Goal: Communication & Community: Answer question/provide support

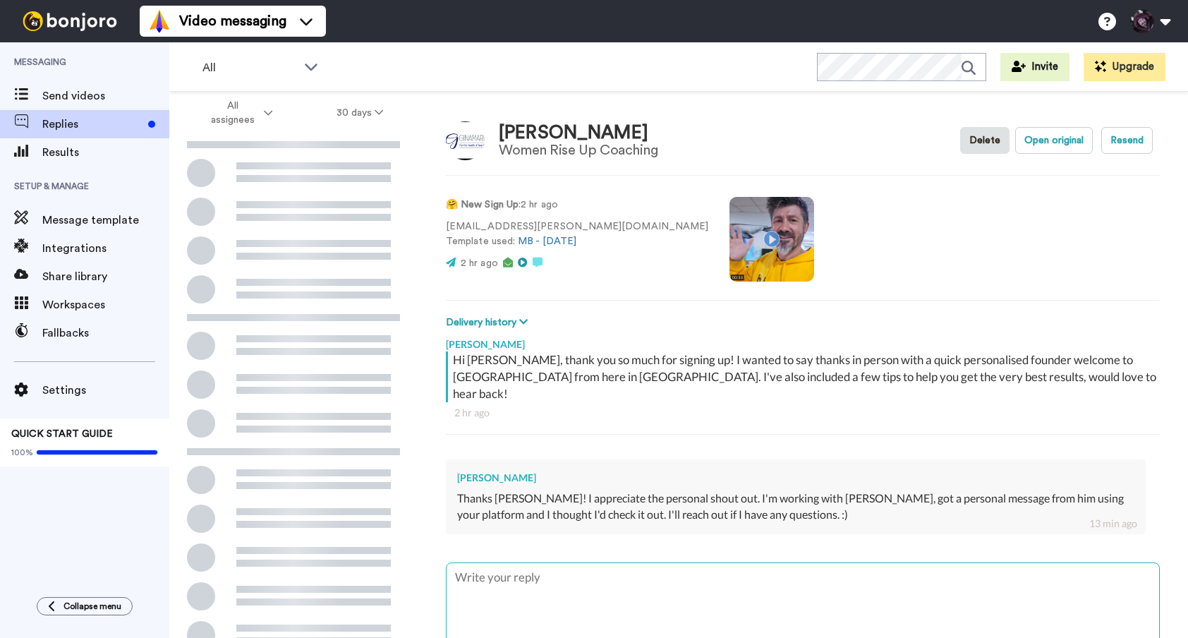
click at [535, 591] on textarea at bounding box center [802, 608] width 712 height 90
type textarea "H"
type textarea "x"
type textarea "He"
type textarea "x"
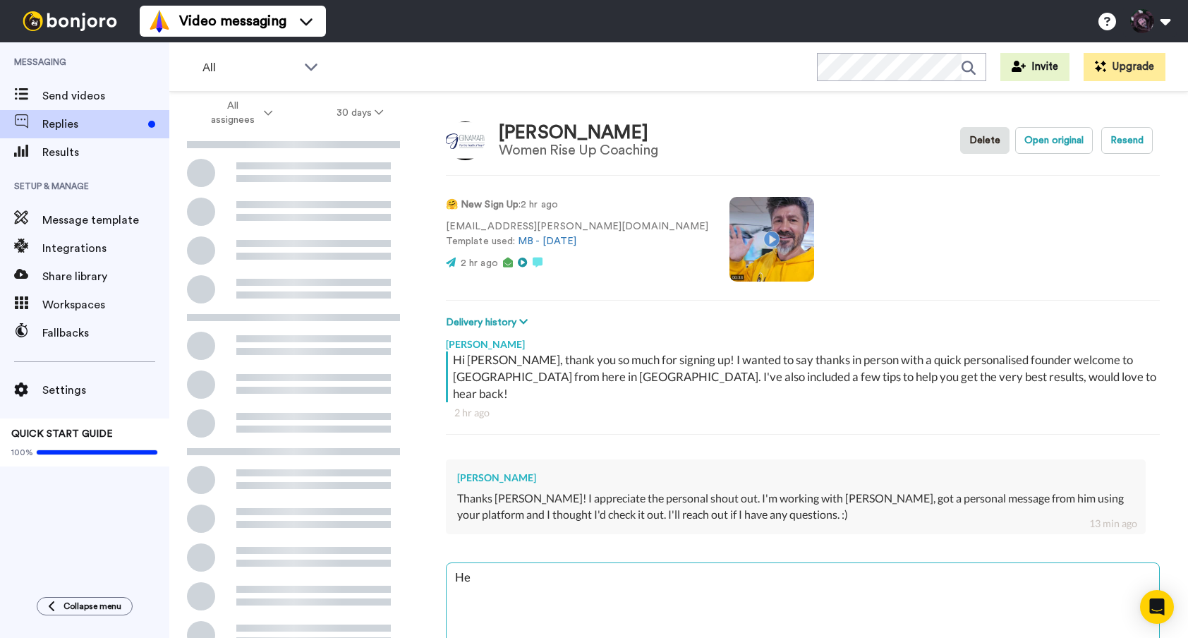
type textarea "Hey"
type textarea "x"
type textarea "Hey"
type textarea "x"
type textarea "Hey G"
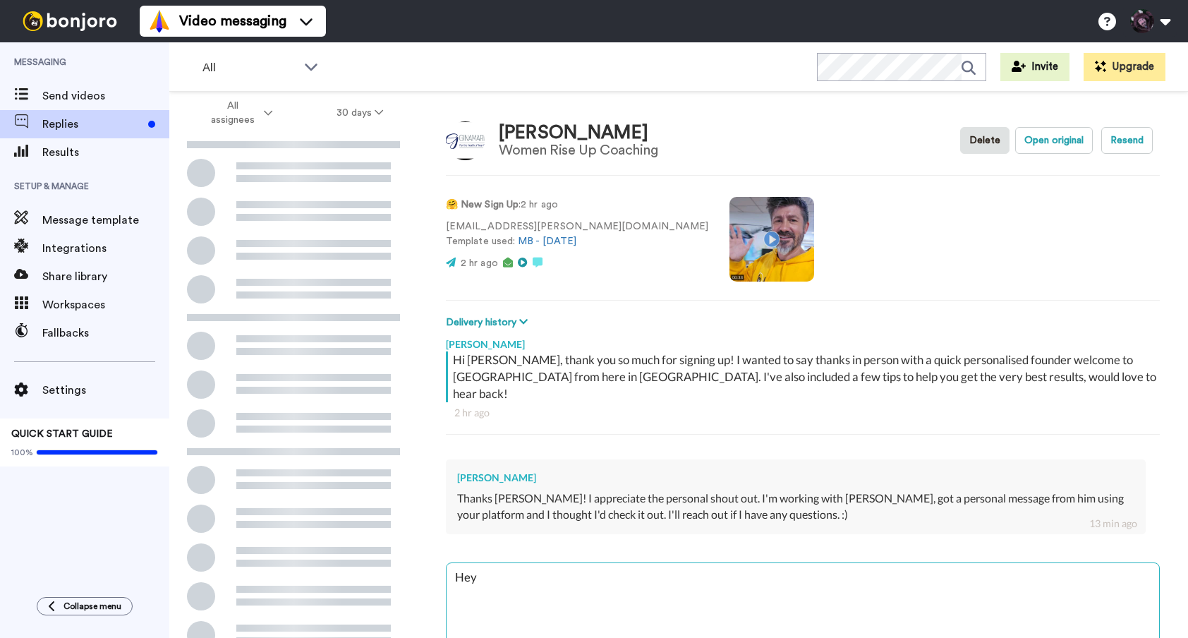
type textarea "x"
type textarea "Hey Gi"
type textarea "x"
type textarea "Hey Gin"
type textarea "x"
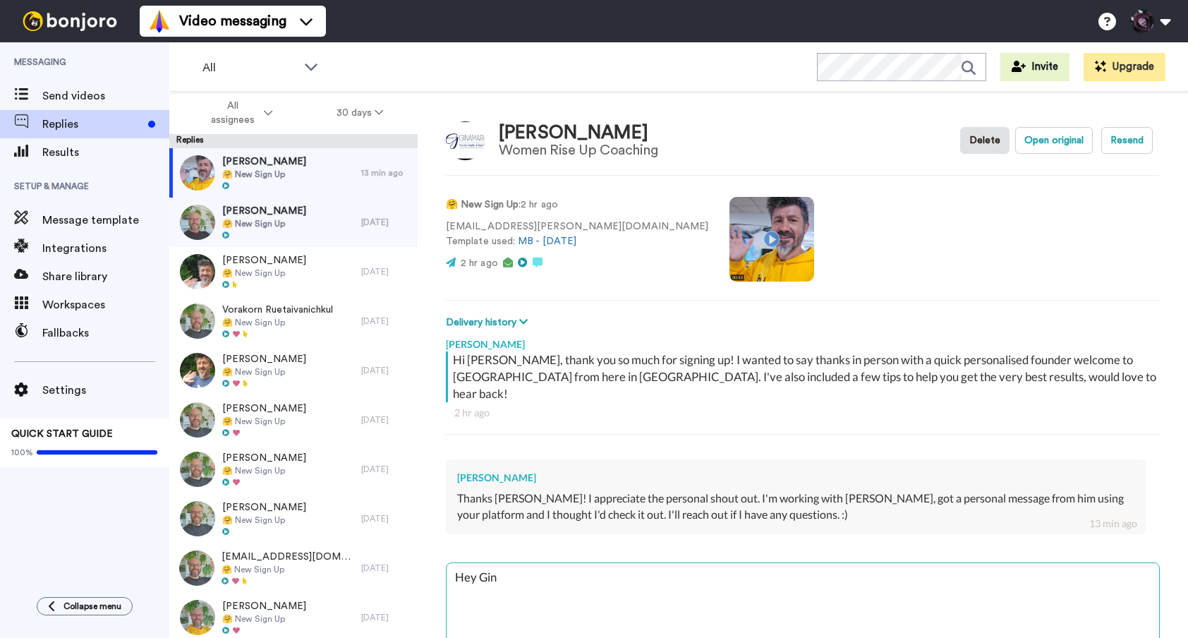
type textarea "Hey [PERSON_NAME]"
type textarea "x"
type textarea "Hey [PERSON_NAME],"
type textarea "x"
type textarea "Hey [PERSON_NAME],"
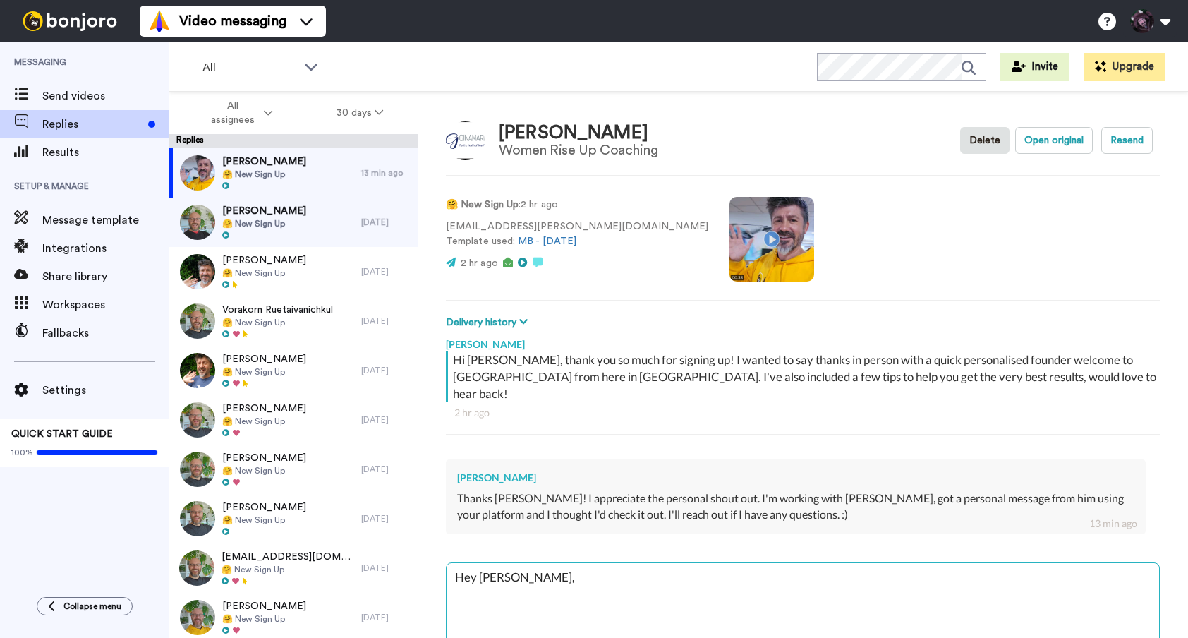
type textarea "x"
type textarea "Hey [PERSON_NAME], n"
type textarea "x"
type textarea "Hey [PERSON_NAME], no"
type textarea "x"
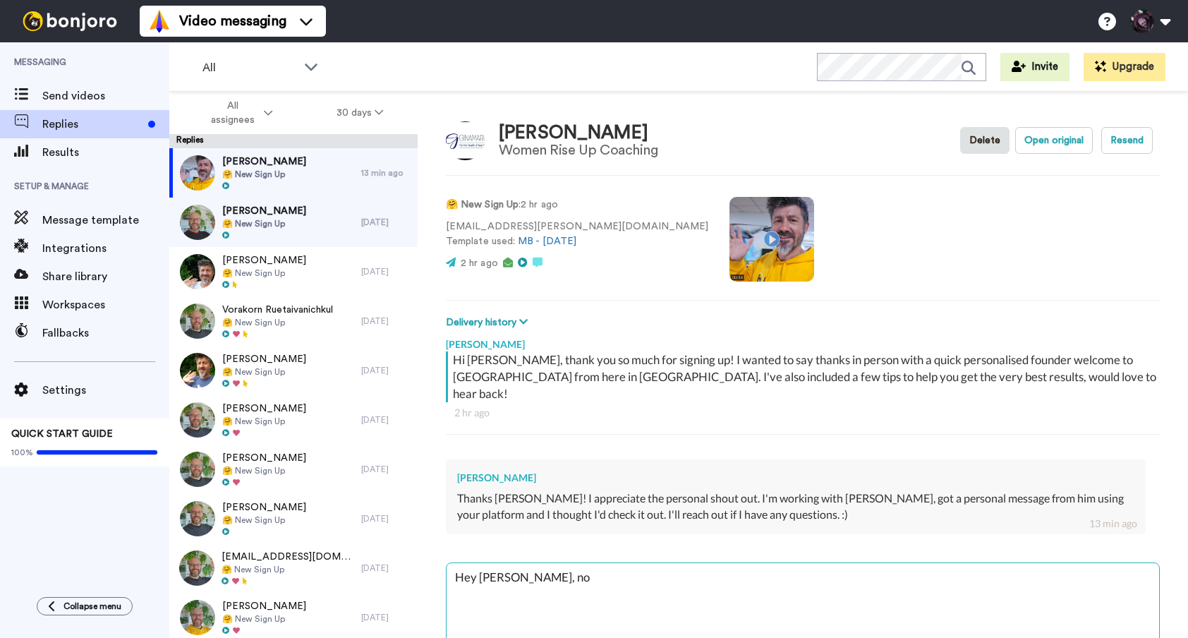
type textarea "Hey [PERSON_NAME], no"
type textarea "x"
type textarea "Hey [PERSON_NAME], no p"
type textarea "x"
type textarea "Hey [PERSON_NAME], no pr"
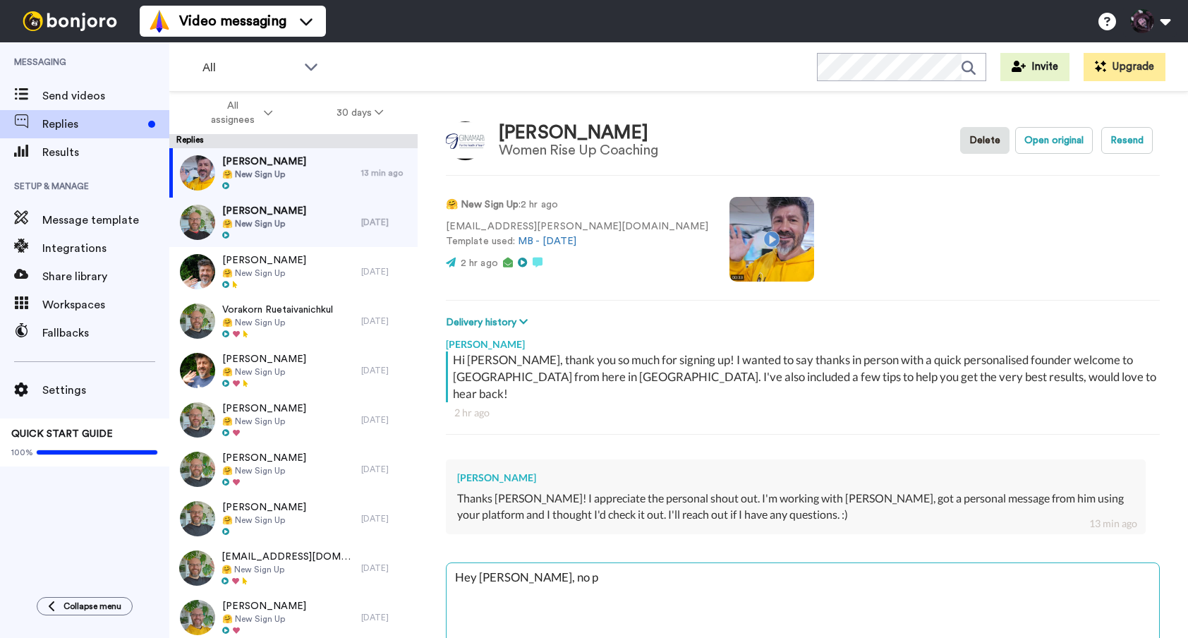
type textarea "x"
type textarea "Hey [PERSON_NAME], no pro"
type textarea "x"
type textarea "Hey [PERSON_NAME], no prob"
type textarea "x"
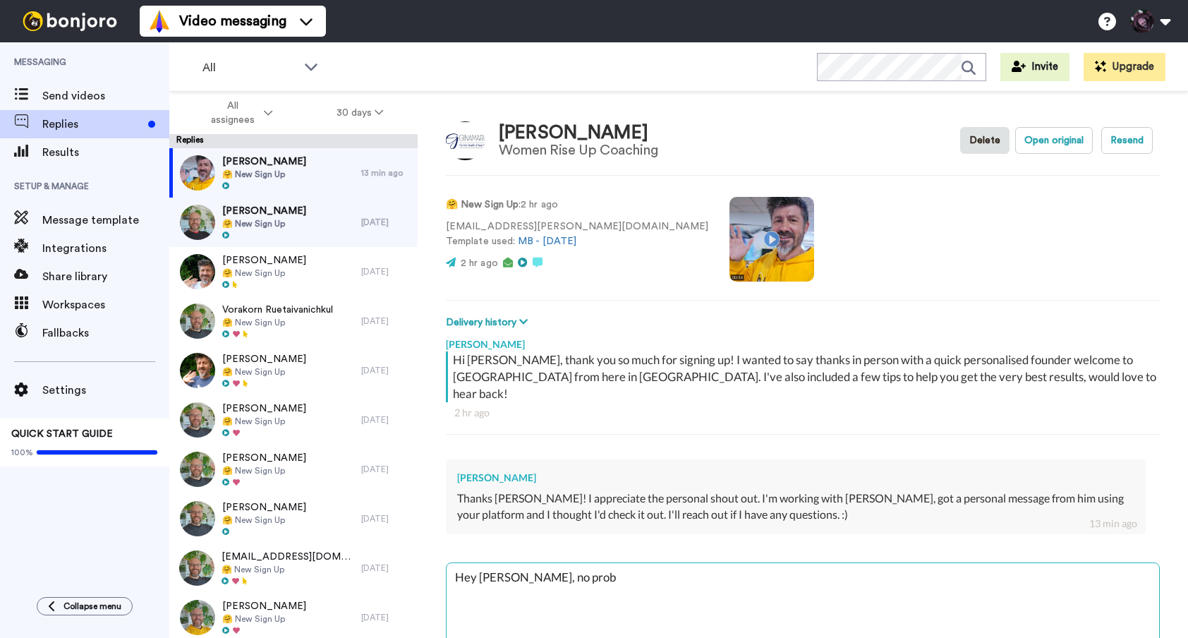
type textarea "Hey [PERSON_NAME], no probl"
type textarea "x"
type textarea "Hey [PERSON_NAME], no proble"
type textarea "x"
type textarea "Hey [PERSON_NAME], no problem"
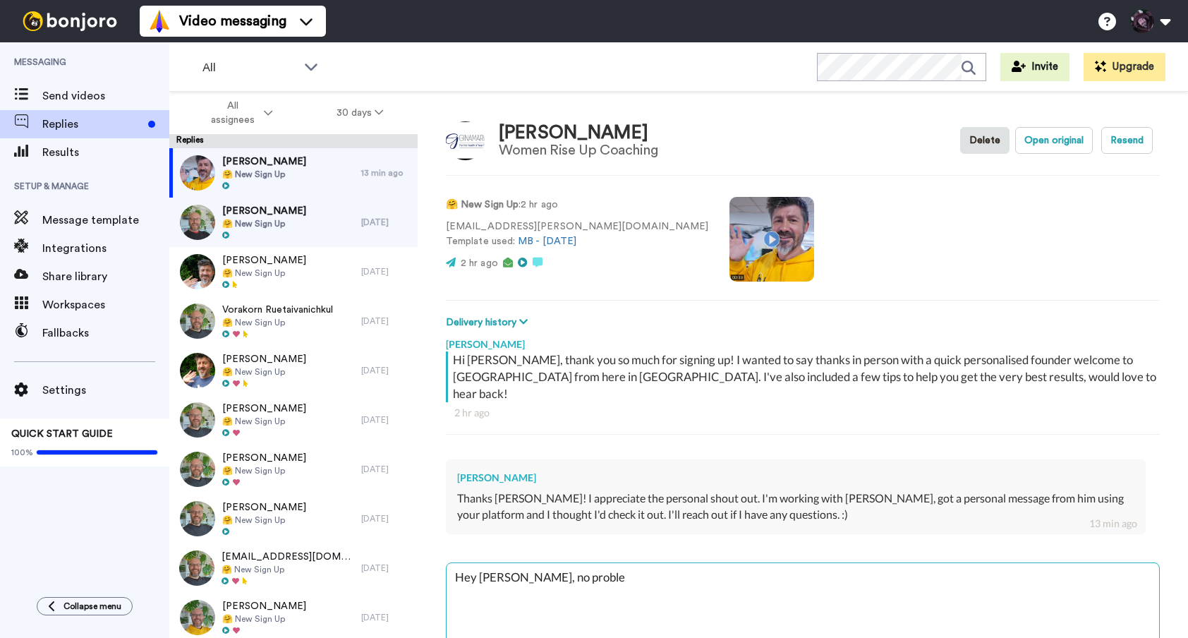
type textarea "x"
type textarea "Hey [PERSON_NAME], no problem,"
type textarea "x"
type textarea "Hey [PERSON_NAME], no problem,"
type textarea "x"
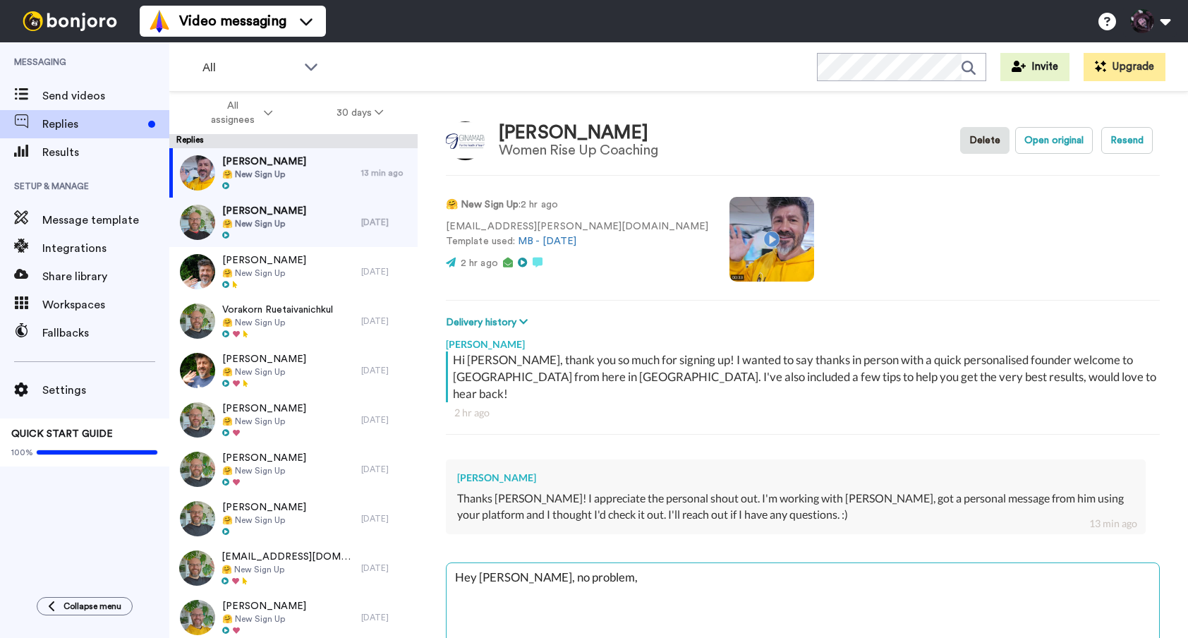
type textarea "Hey [PERSON_NAME], no problem, h"
type textarea "x"
type textarea "Hey [PERSON_NAME], no problem, ha"
type textarea "x"
type textarea "Hey [PERSON_NAME], no problem, hav"
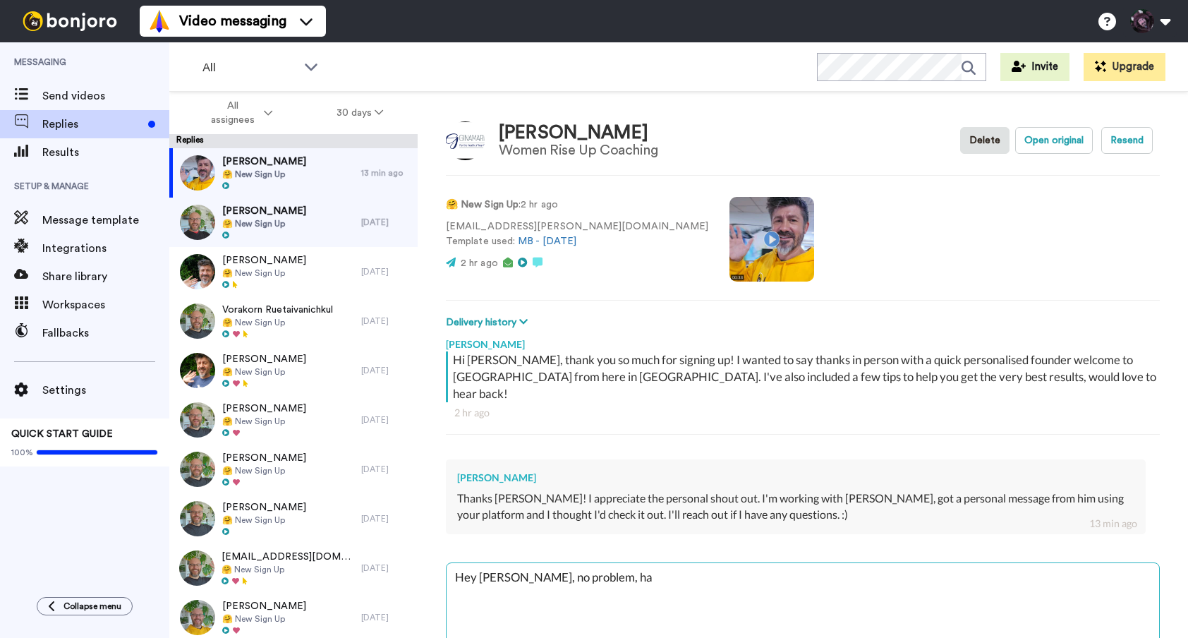
type textarea "x"
type textarea "Hey [PERSON_NAME], no problem, have"
type textarea "x"
type textarea "Hey [PERSON_NAME], no problem, have"
type textarea "x"
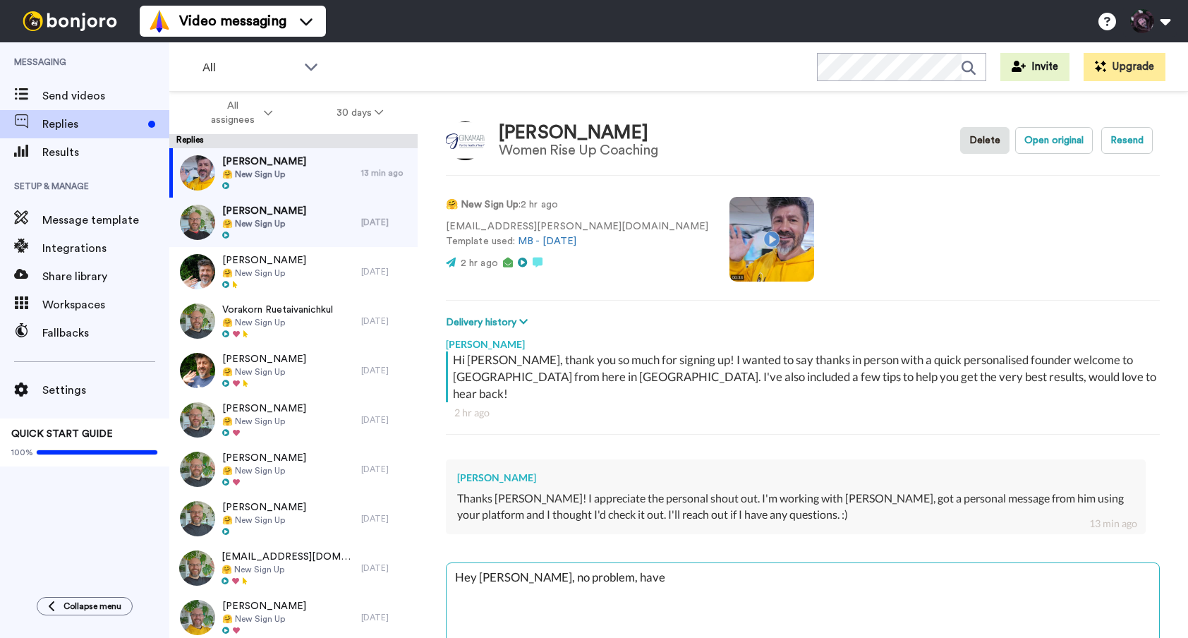
type textarea "Hey [PERSON_NAME], no problem, have f"
type textarea "x"
type textarea "Hey [PERSON_NAME], no problem, have fu"
type textarea "x"
type textarea "Hey [PERSON_NAME], no problem, have fun"
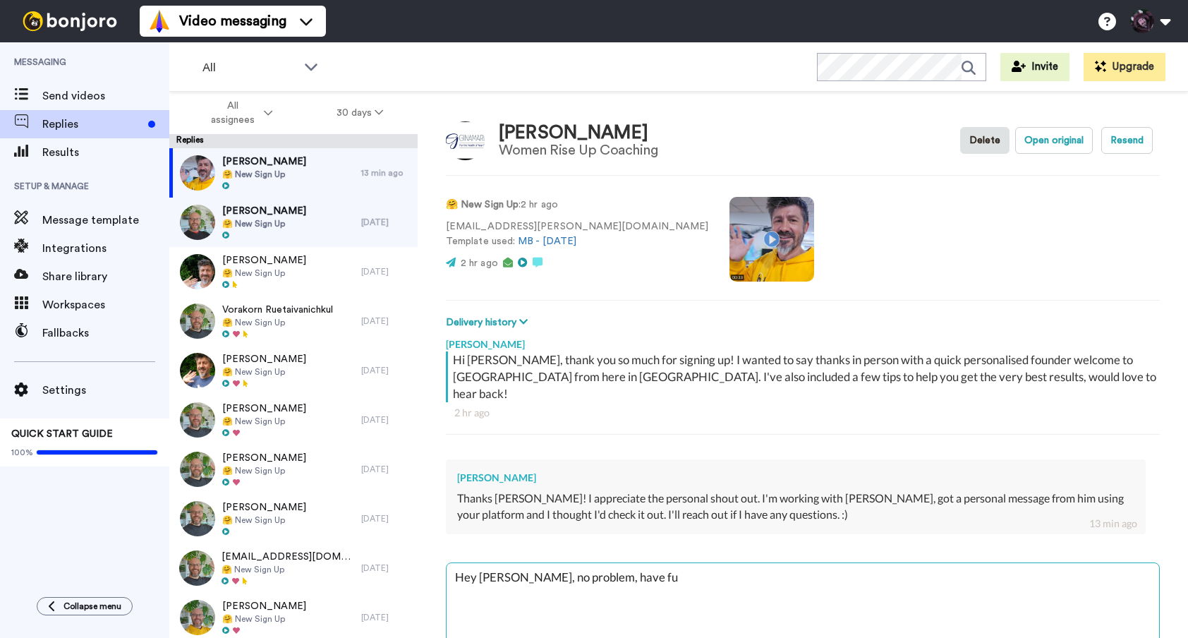
type textarea "x"
type textarea "Hey [PERSON_NAME], no problem, have fund"
type textarea "x"
type textarea "Hey [PERSON_NAME], no problem, have fund"
type textarea "x"
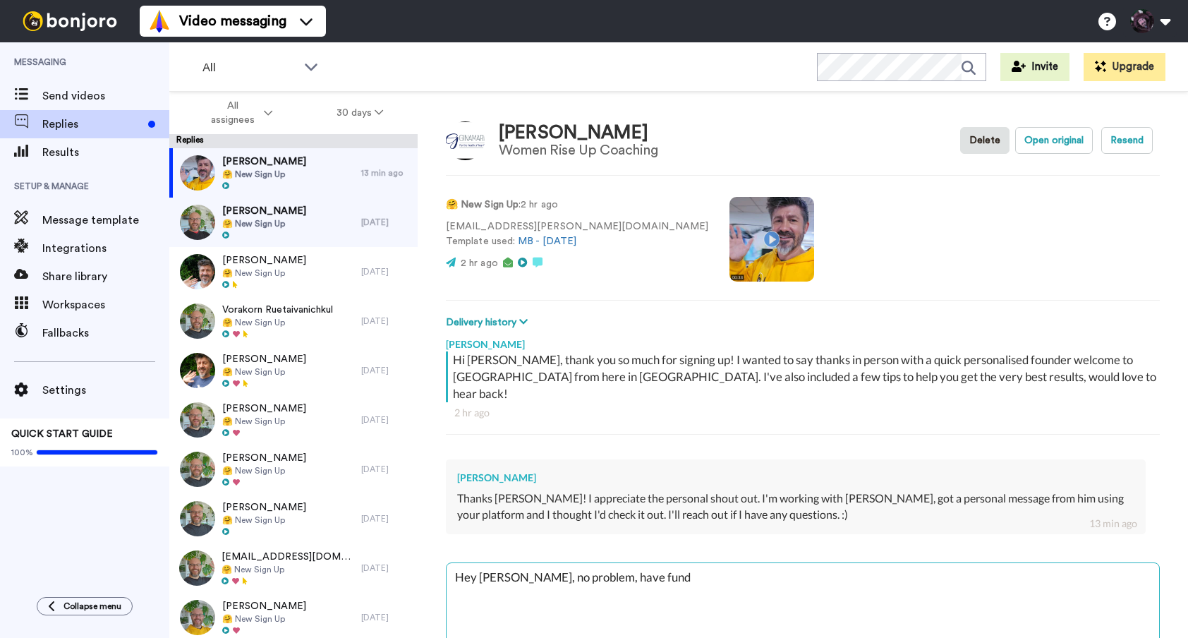
type textarea "Hey [PERSON_NAME], no problem, have fund w"
type textarea "x"
type textarea "Hey [PERSON_NAME], no problem, have fund wi"
type textarea "x"
type textarea "Hey [PERSON_NAME], no problem, have fund wit"
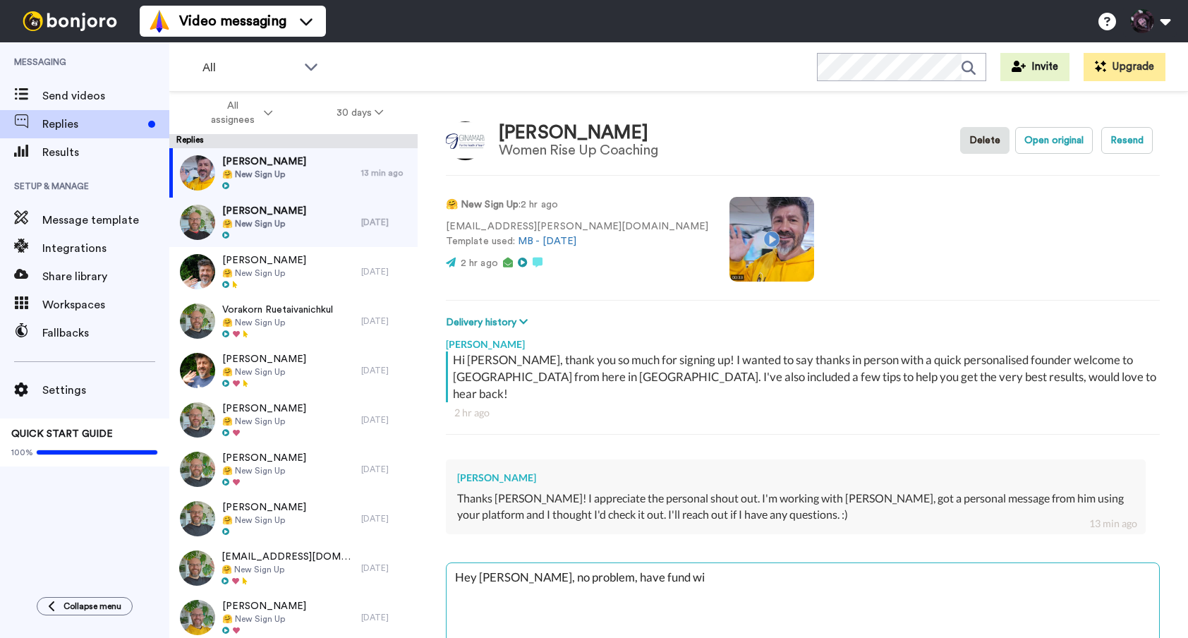
type textarea "x"
type textarea "Hey [PERSON_NAME], no problem, have fund with"
type textarea "x"
type textarea "Hey [PERSON_NAME], no problem, have fund with"
type textarea "x"
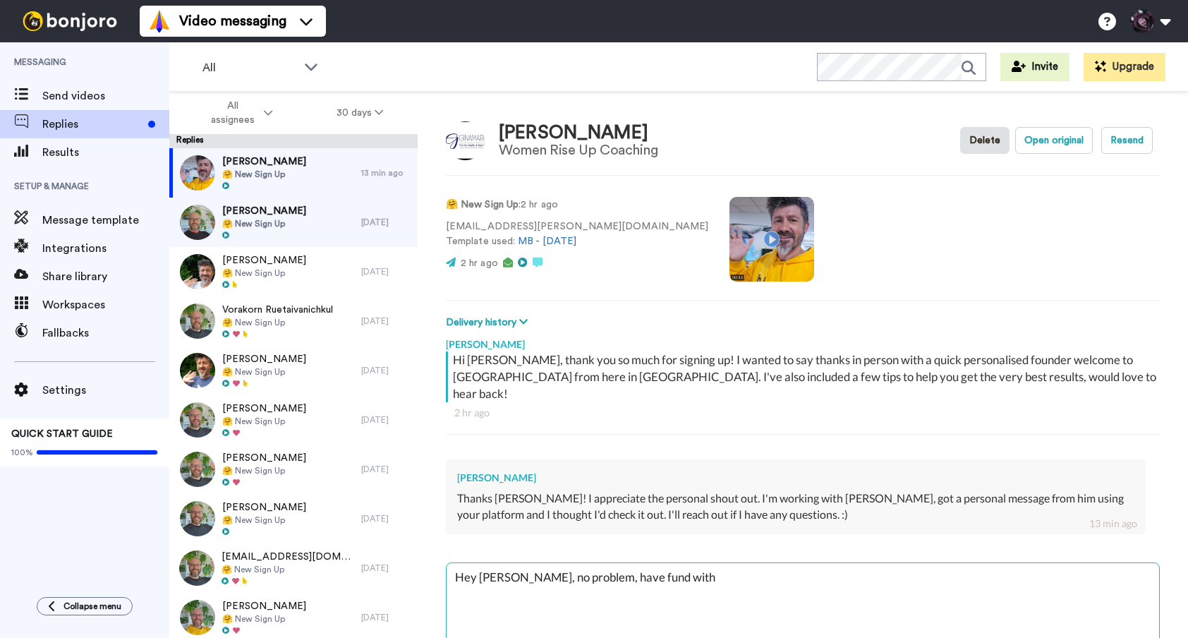
type textarea "Hey [PERSON_NAME], no problem, have fund with t"
type textarea "x"
type textarea "Hey [PERSON_NAME], no problem, have fund with"
type textarea "x"
type textarea "Hey [PERSON_NAME], no problem, have fund with i"
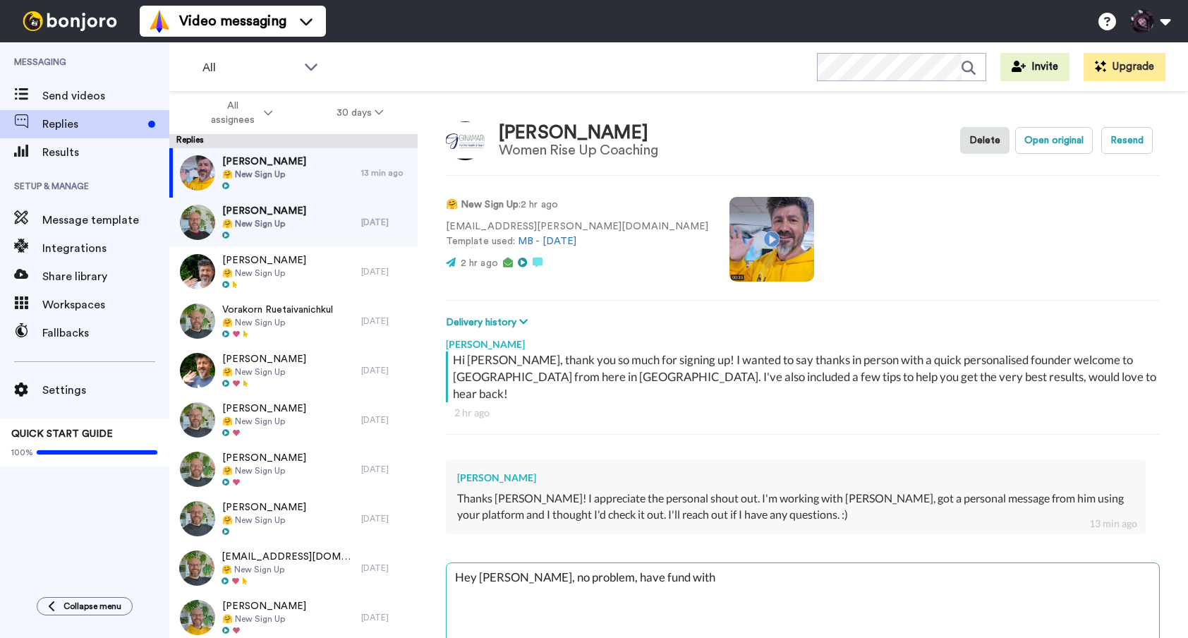
type textarea "x"
type textarea "Hey [PERSON_NAME], no problem, have fund with it"
type textarea "x"
type textarea "Hey [PERSON_NAME], no problem, have fund with it"
type textarea "x"
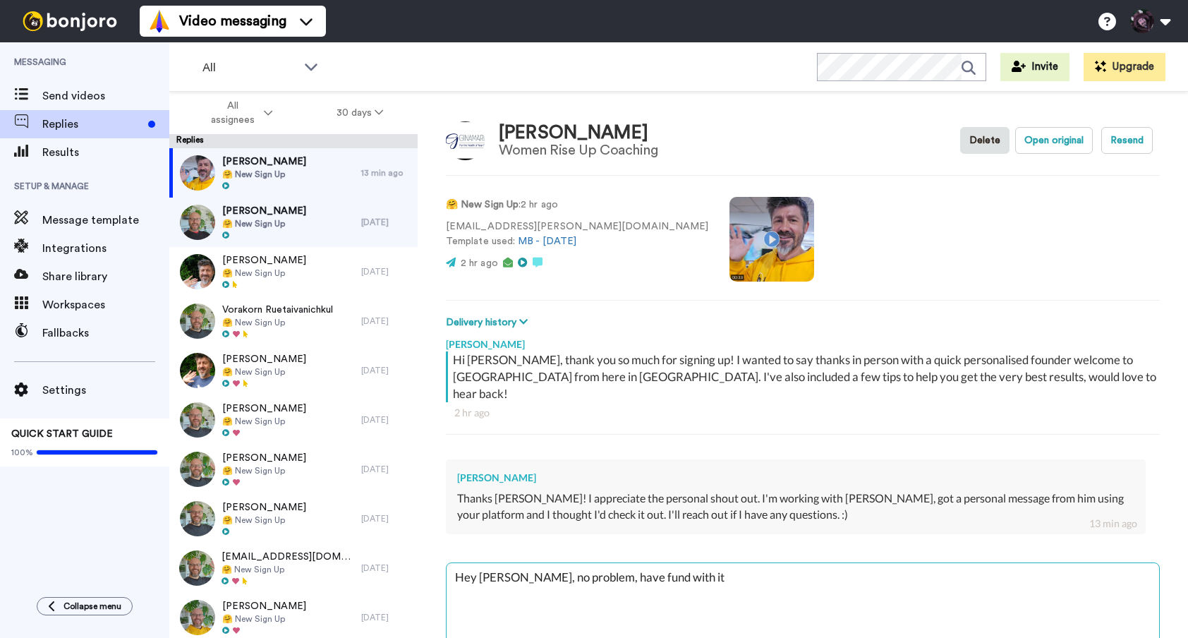
type textarea "Hey [PERSON_NAME], no problem, have fund with it a"
type textarea "x"
type textarea "Hey [PERSON_NAME], no problem, have fund with it an"
type textarea "x"
type textarea "Hey [PERSON_NAME], no problem, have fund with it and"
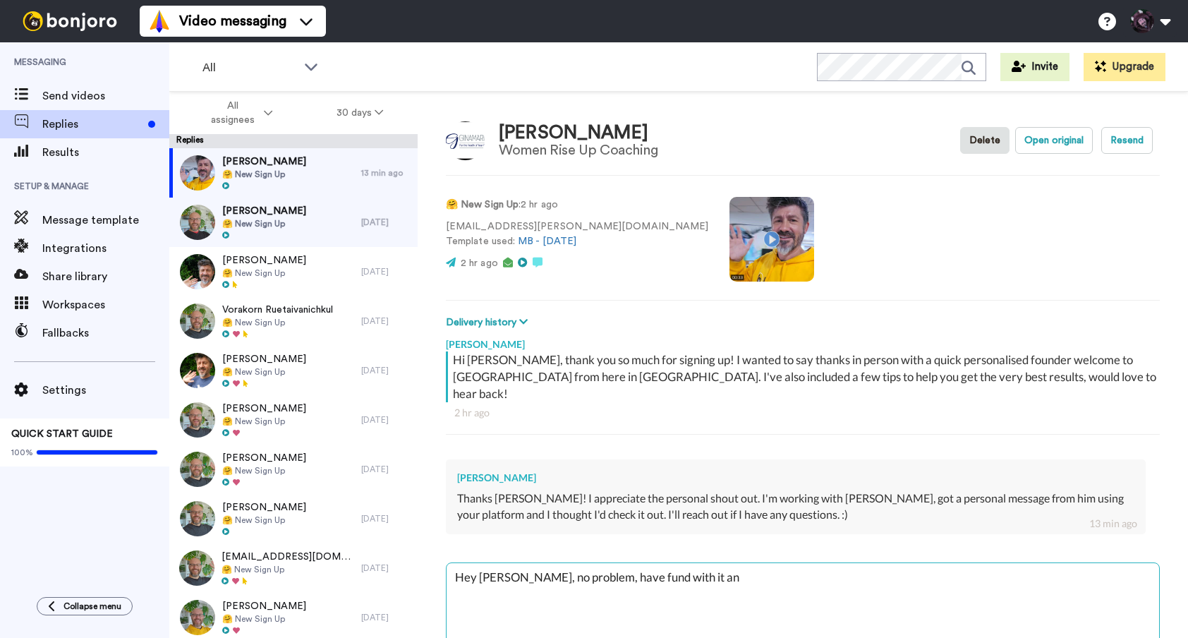
type textarea "x"
type textarea "Hey [PERSON_NAME], no problem, have fund with it and"
type textarea "x"
type textarea "Hey [PERSON_NAME], no problem, have fund with it and t"
type textarea "x"
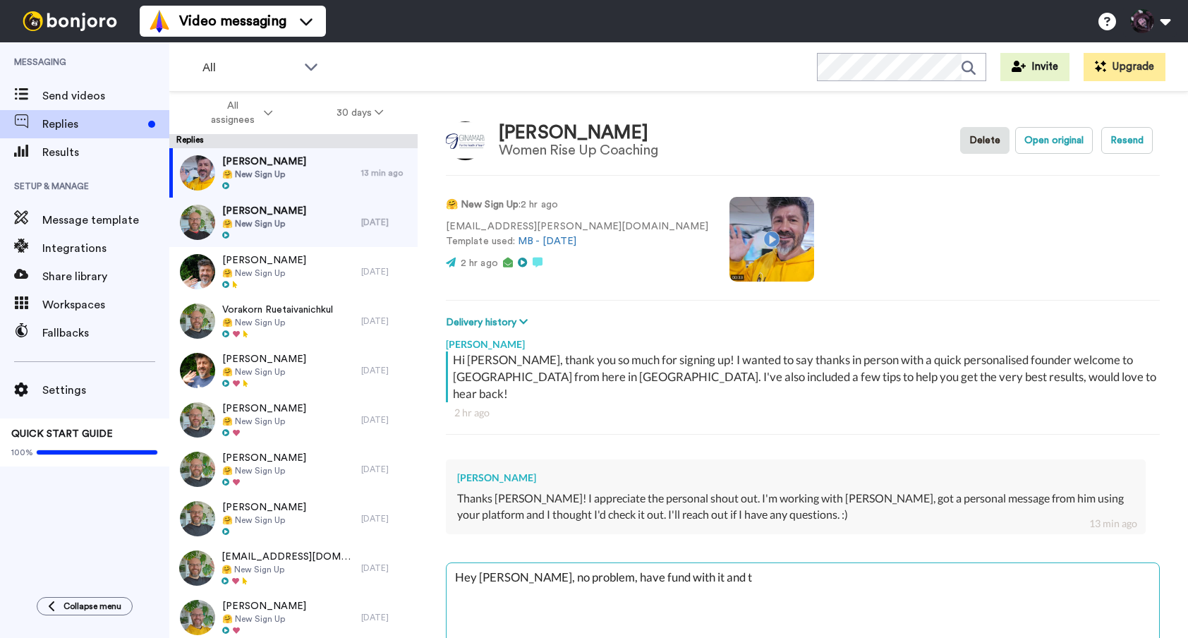
type textarea "Hey [PERSON_NAME], no problem, have fund with it and th"
type textarea "x"
type textarea "Hey [PERSON_NAME], no problem, have fund with it and thj"
type textarea "x"
type textarea "Hey [PERSON_NAME], no problem, have fund with it and thja"
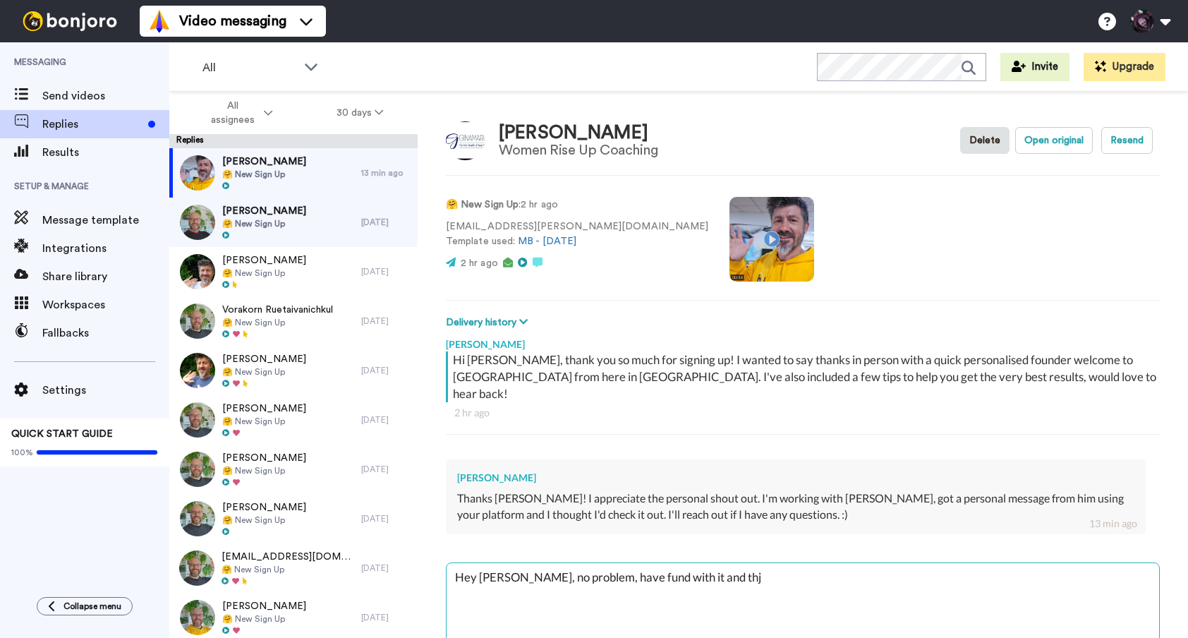
type textarea "x"
type textarea "Hey [PERSON_NAME], no problem, have fund with it and thjan"
type textarea "x"
type textarea "Hey [PERSON_NAME], no problem, have fund with it and thjank"
type textarea "x"
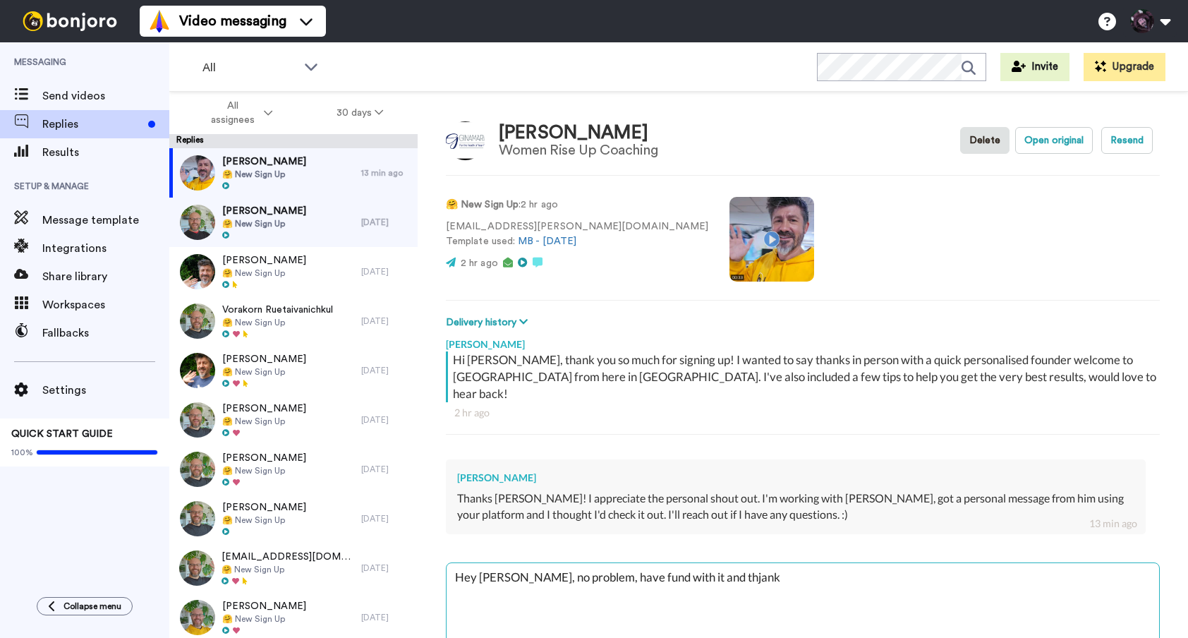
type textarea "Hey [PERSON_NAME], no problem, have fund with it and thjanks"
type textarea "x"
type textarea "Hey [PERSON_NAME], no problem, have fund with it and thjanks"
type textarea "x"
type textarea "Hey [PERSON_NAME], no problem, have fund with it and thjanks f"
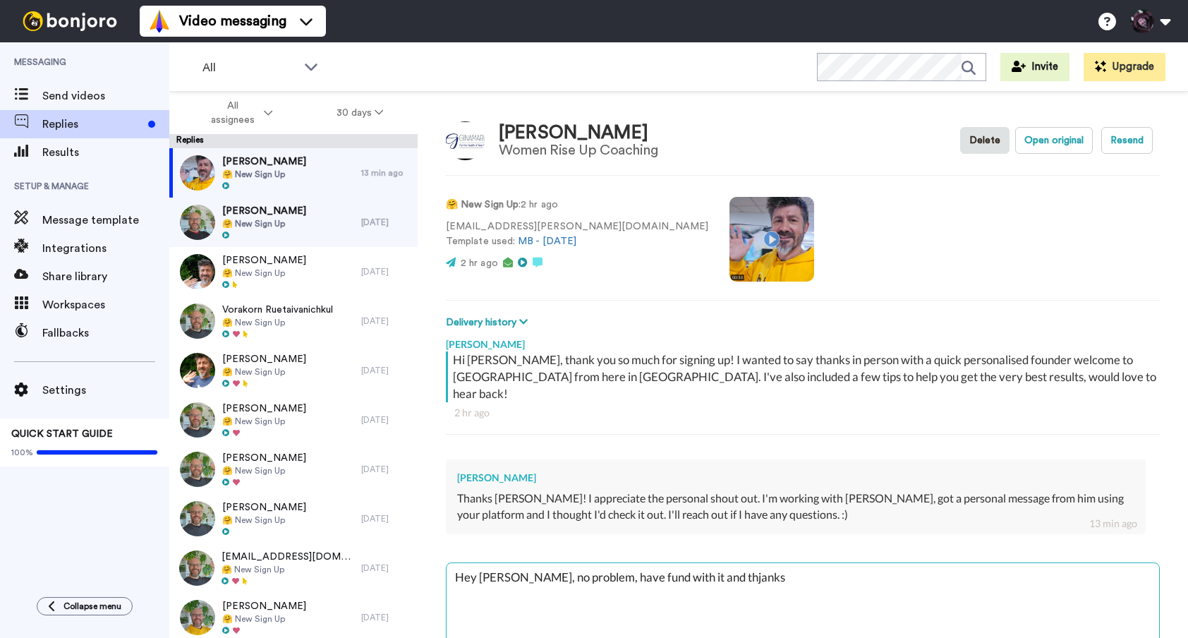
type textarea "x"
type textarea "Hey [PERSON_NAME], no problem, have fund with it and thjanks fo"
type textarea "x"
type textarea "Hey [PERSON_NAME], no problem, have fund with it and thjanks for"
type textarea "x"
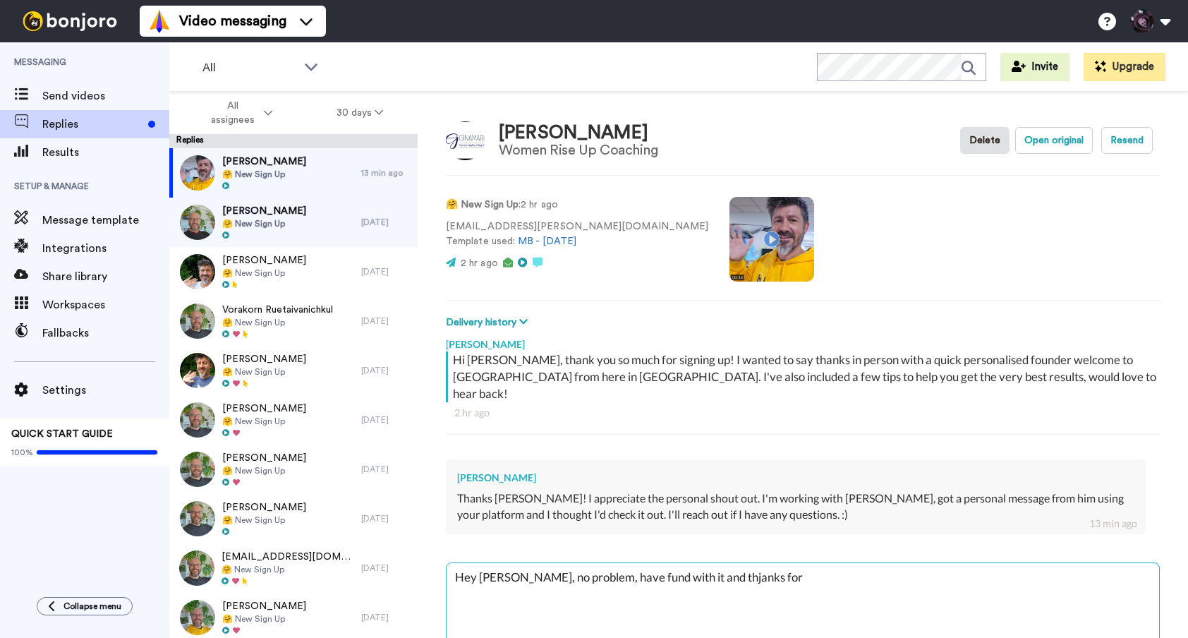
type textarea "Hey [PERSON_NAME], no problem, have fund with it and thjanks for"
type textarea "x"
type textarea "Hey [PERSON_NAME], no problem, have fund with it and thjanks for t"
type textarea "x"
type textarea "Hey [PERSON_NAME], no problem, have fund with it and thjanks for th"
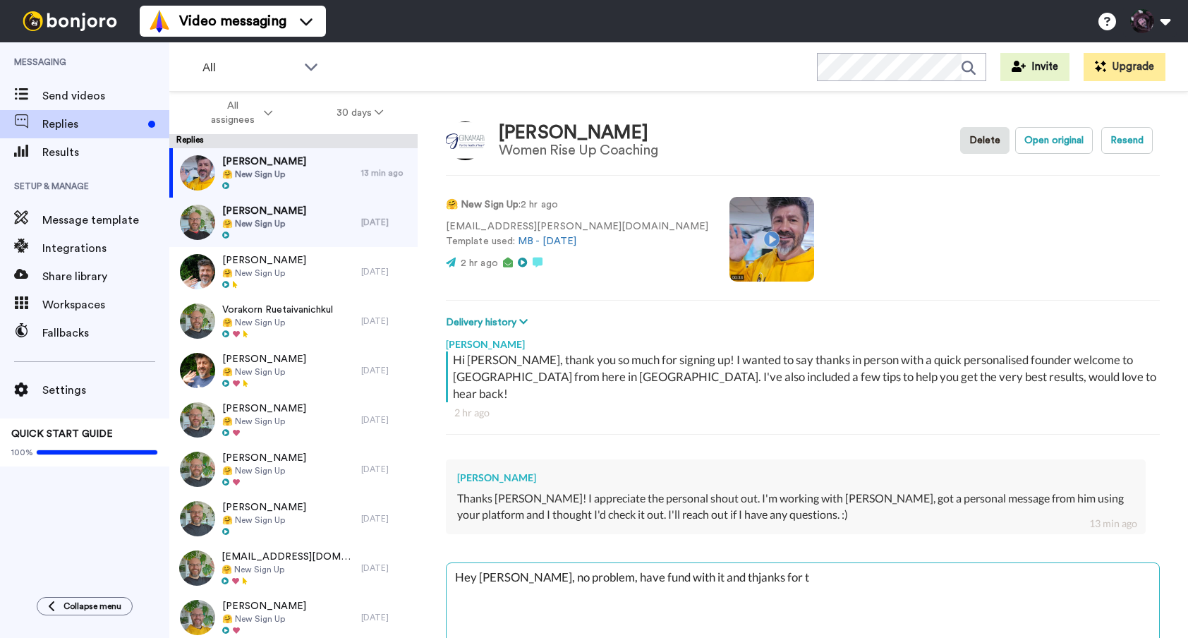
type textarea "x"
type textarea "Hey [PERSON_NAME], no problem, have fund with it and thjanks for the"
type textarea "x"
type textarea "Hey [PERSON_NAME], no problem, have fund with it and thjanks for the"
type textarea "x"
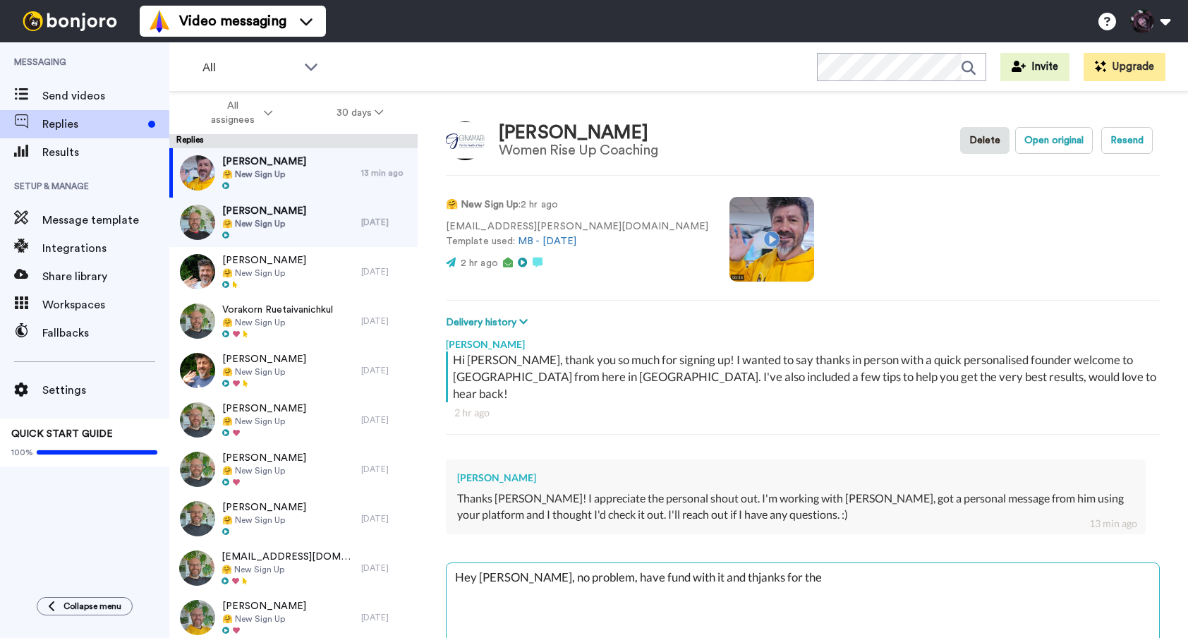
type textarea "Hey [PERSON_NAME], no problem, have fund with it and thjanks for the"
type textarea "x"
type textarea "Hey [PERSON_NAME], no problem, have fund with it and thjanks for th"
type textarea "x"
type textarea "Hey [PERSON_NAME], no problem, have fund with it and thjanks for t"
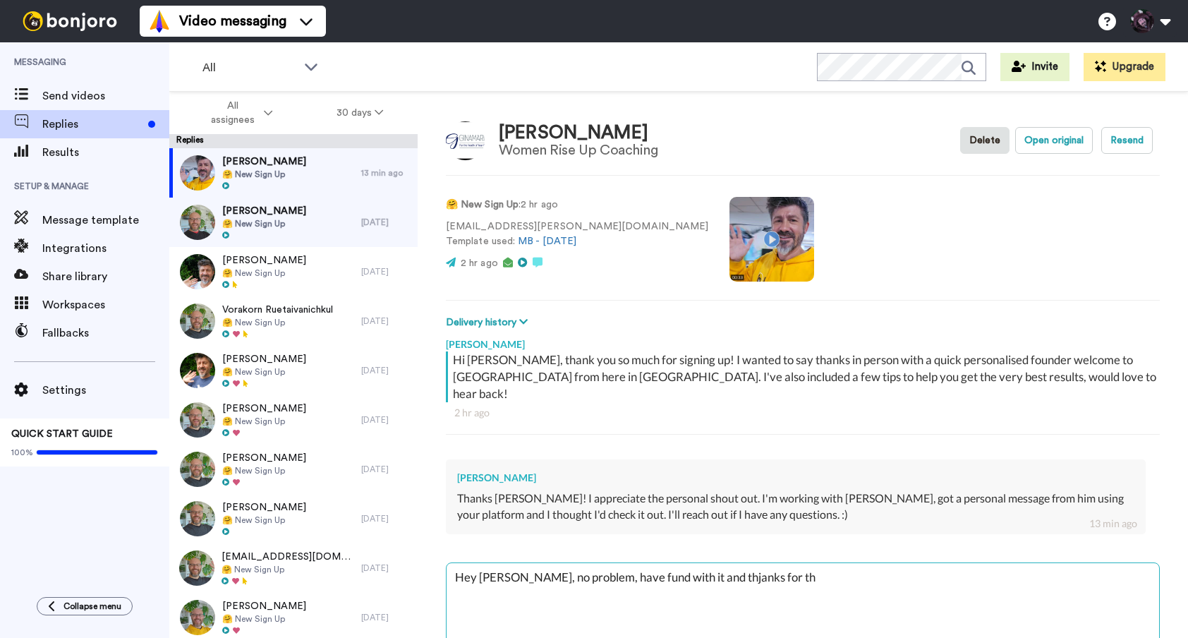
type textarea "x"
type textarea "Hey [PERSON_NAME], no problem, have fund with it and thjanks for"
type textarea "x"
type textarea "Hey [PERSON_NAME], no problem, have fund with it and thjanks for"
type textarea "x"
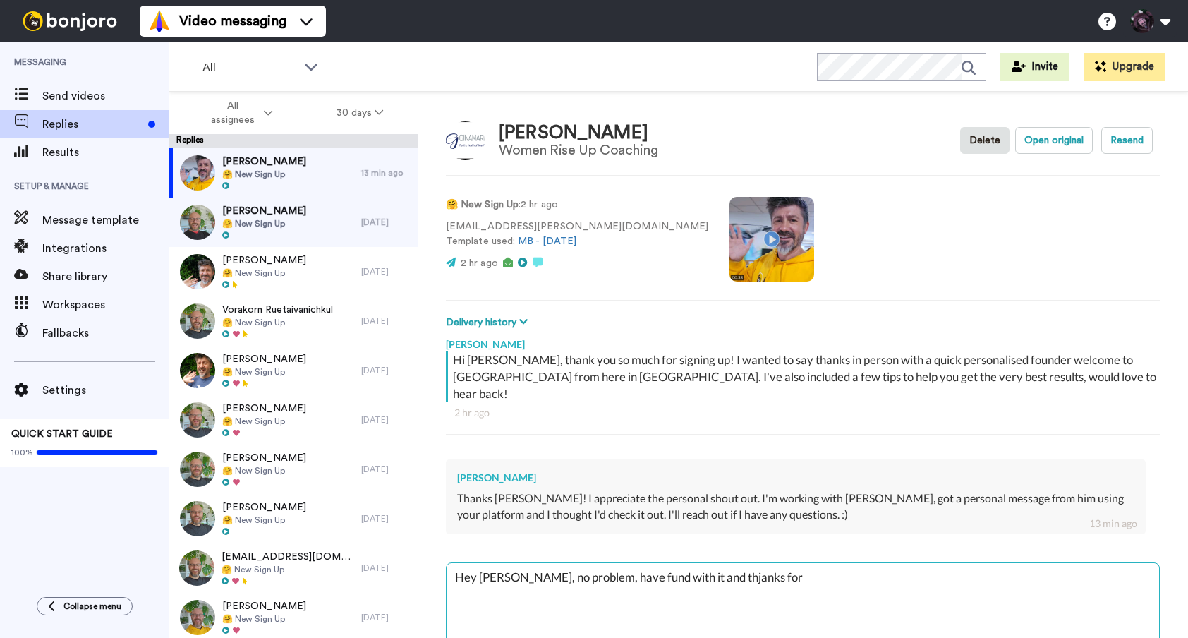
type textarea "Hey [PERSON_NAME], no problem, have fund with it and thjanks fo"
type textarea "x"
type textarea "Hey [PERSON_NAME], no problem, have fund with it and thjanks f"
type textarea "x"
type textarea "Hey [PERSON_NAME], no problem, have fund with it and thjanks"
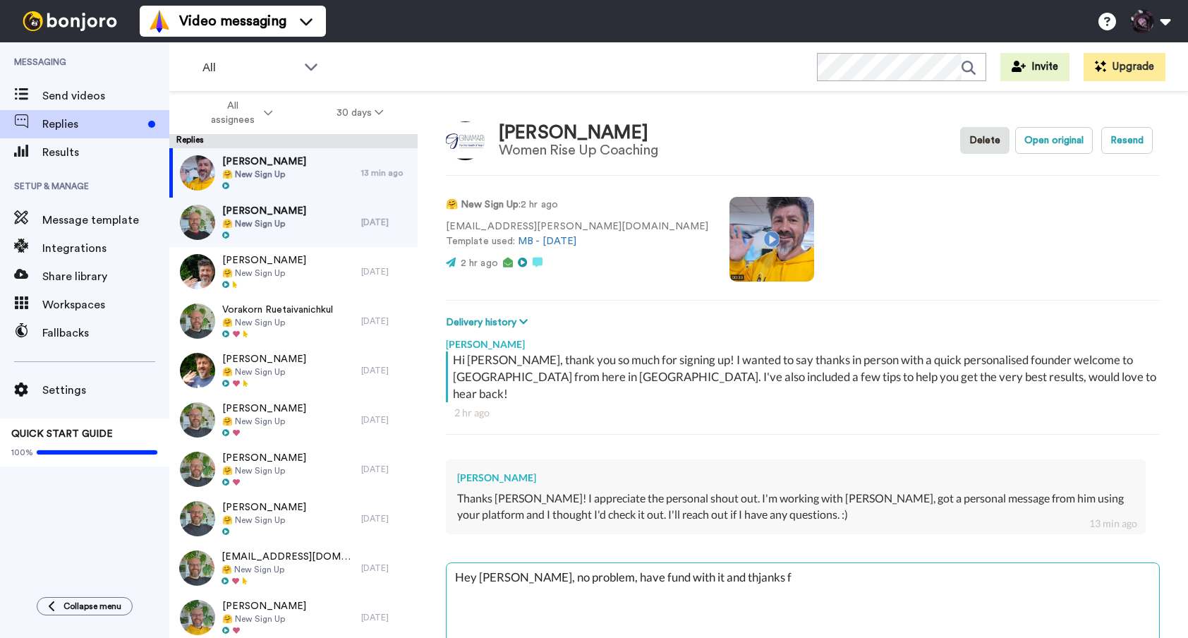
type textarea "x"
type textarea "Hey [PERSON_NAME], no problem, have fund with it and thjanks"
type textarea "x"
type textarea "Hey [PERSON_NAME], no problem, have fund with it and thjank"
type textarea "x"
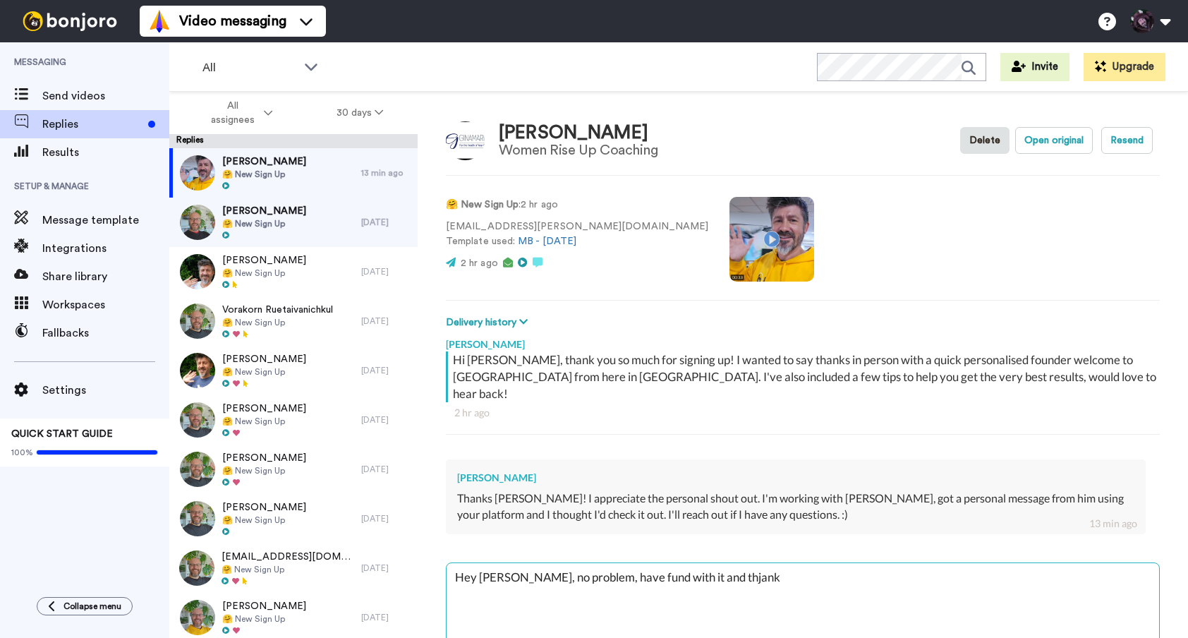
type textarea "Hey [PERSON_NAME], no problem, have fund with it and thjan"
type textarea "x"
type textarea "Hey [PERSON_NAME], no problem, have fund with it and thja"
type textarea "x"
type textarea "Hey [PERSON_NAME], no problem, have fund with it and thj"
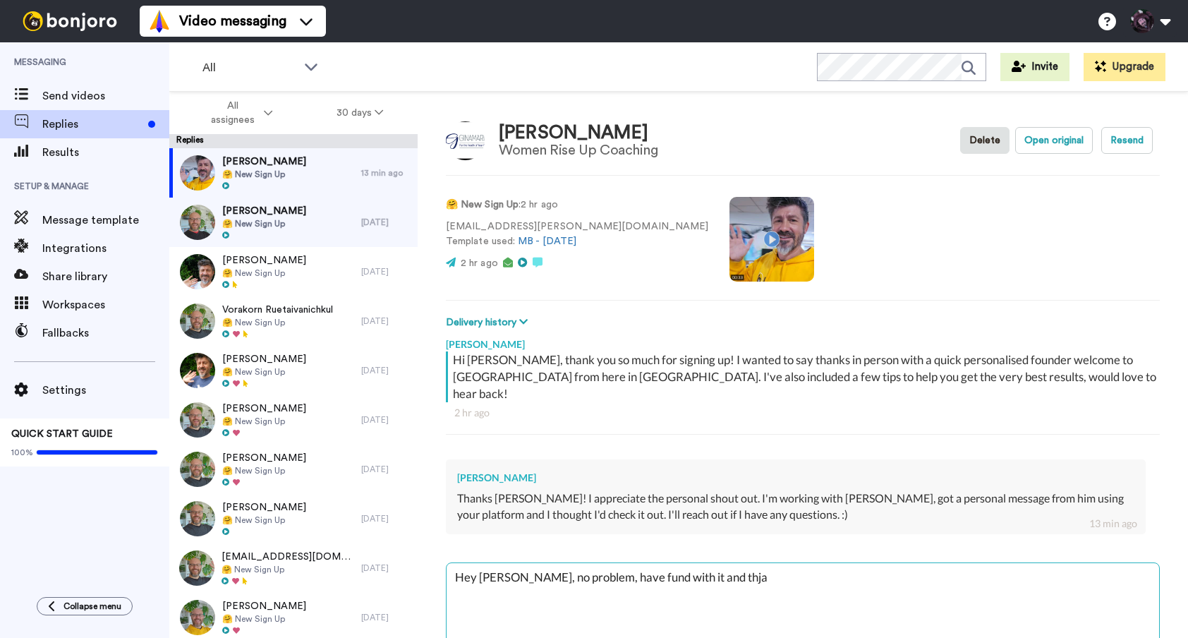
type textarea "x"
type textarea "Hey [PERSON_NAME], no problem, have fund with it and th"
type textarea "x"
type textarea "Hey [PERSON_NAME], no problem, have fund with it and tha"
type textarea "x"
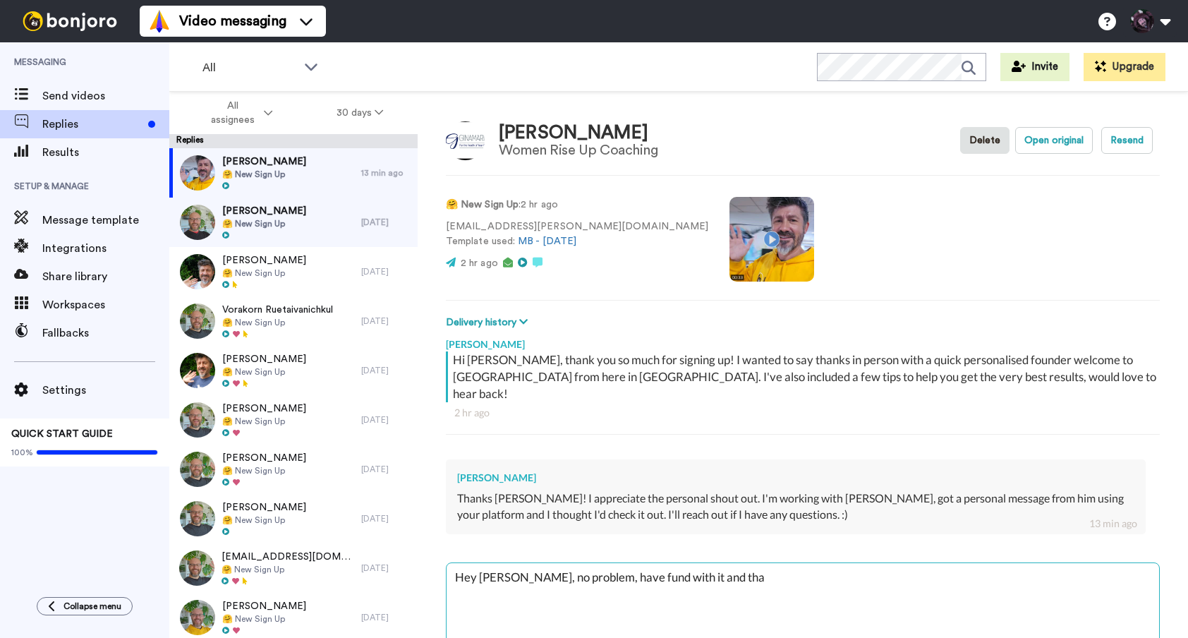
type textarea "Hey [PERSON_NAME], no problem, have fund with it and than"
type textarea "x"
type textarea "Hey [PERSON_NAME], no problem, have fund with it and thank"
type textarea "x"
type textarea "Hey [PERSON_NAME], no problem, have fund with it and thanks"
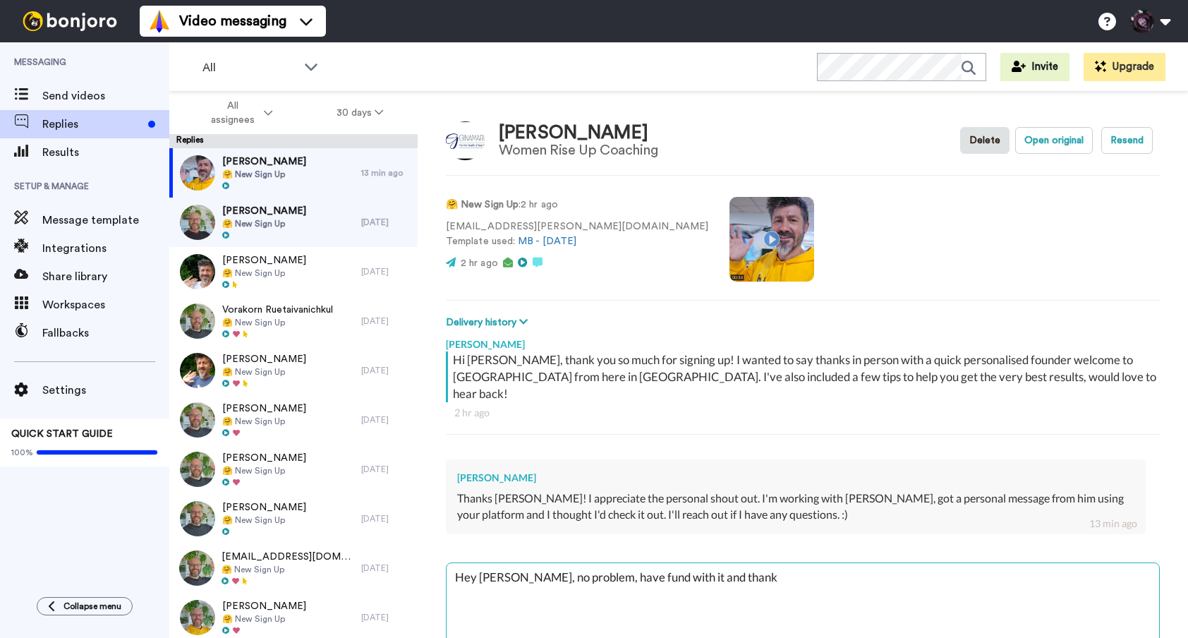
type textarea "x"
type textarea "Hey [PERSON_NAME], no problem, have fund with it and thanks"
type textarea "x"
type textarea "Hey [PERSON_NAME], no problem, have fund with it and thanks f"
type textarea "x"
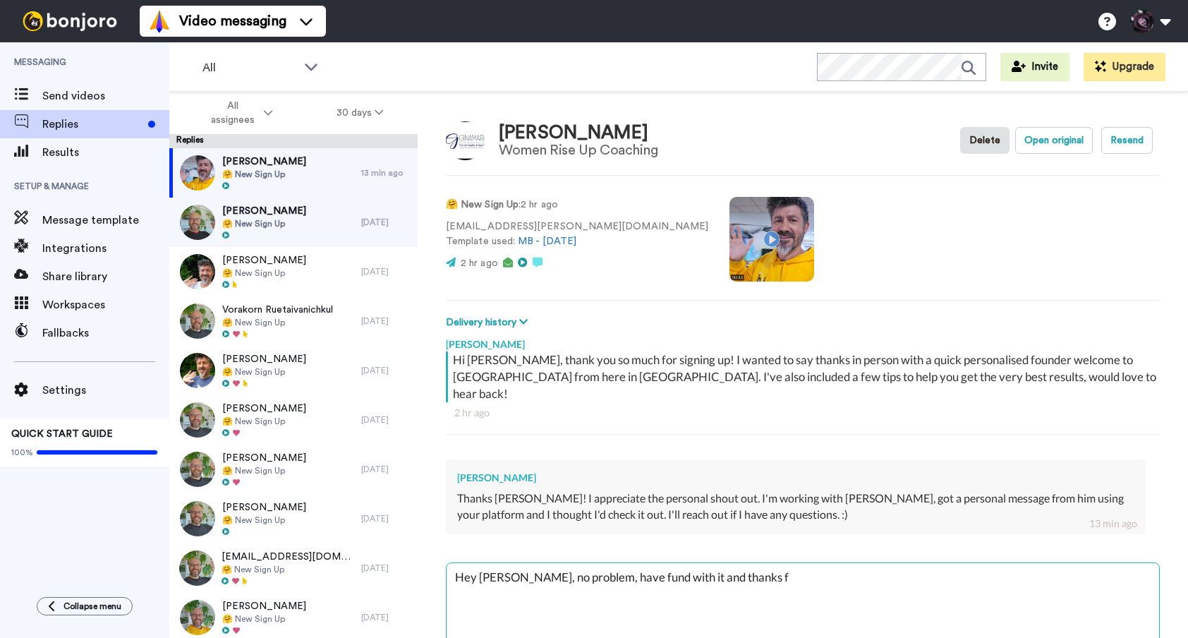
type textarea "Hey [PERSON_NAME], no problem, have fund with it and thanks [PERSON_NAME]"
type textarea "x"
type textarea "Hey [PERSON_NAME], no problem, have fund with it and thanks for"
type textarea "x"
type textarea "Hey [PERSON_NAME], no problem, have fund with it and thanks for"
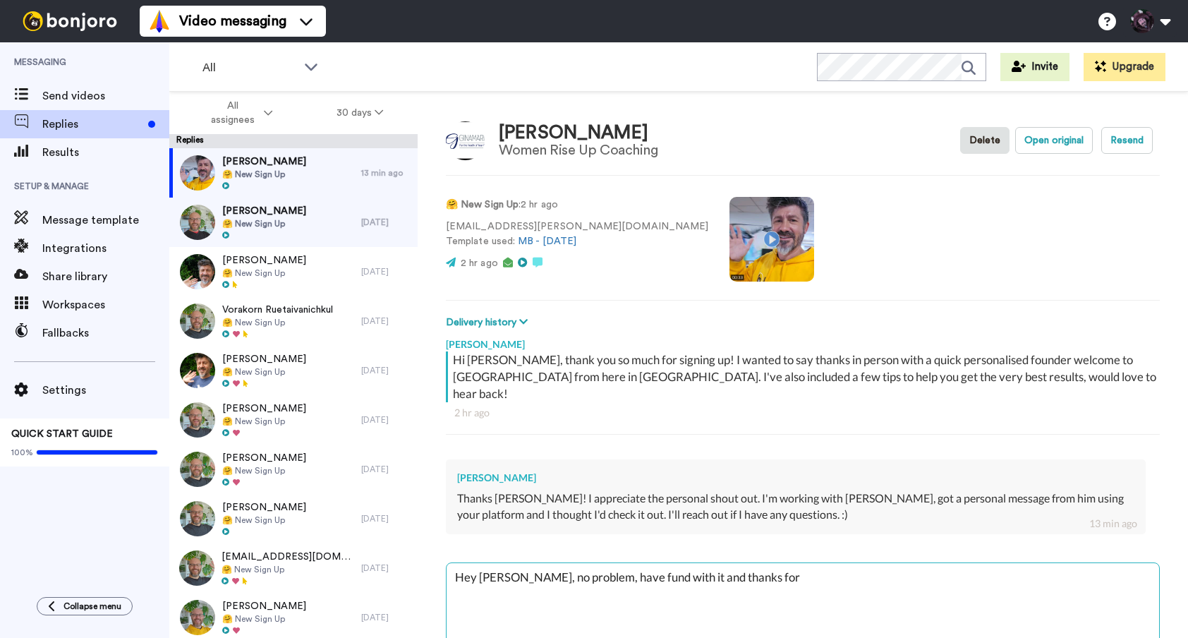
type textarea "x"
type textarea "Hey [PERSON_NAME], no problem, have fund with it and thanks for t"
type textarea "x"
type textarea "Hey [PERSON_NAME], no problem, have fund with it and thanks for th"
type textarea "x"
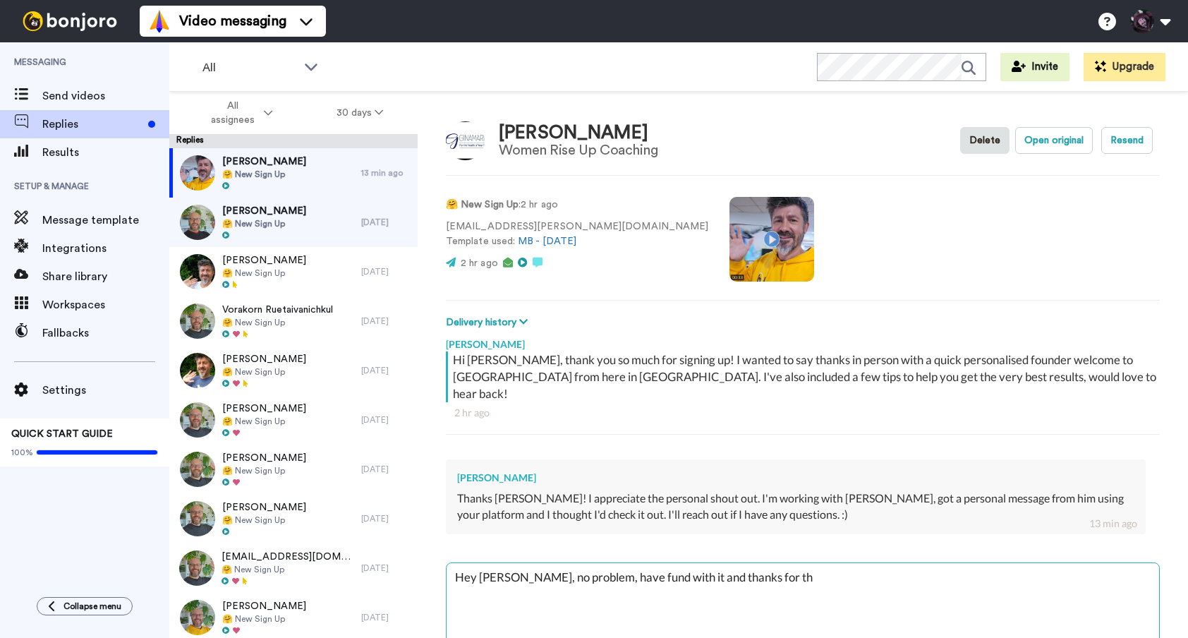
type textarea "Hey [PERSON_NAME], no problem, have fund with it and thanks for the"
type textarea "x"
type textarea "Hey [PERSON_NAME], no problem, have fund with it and thanks for the"
type textarea "x"
type textarea "Hey [PERSON_NAME], no problem, have fund with it and thanks for the r"
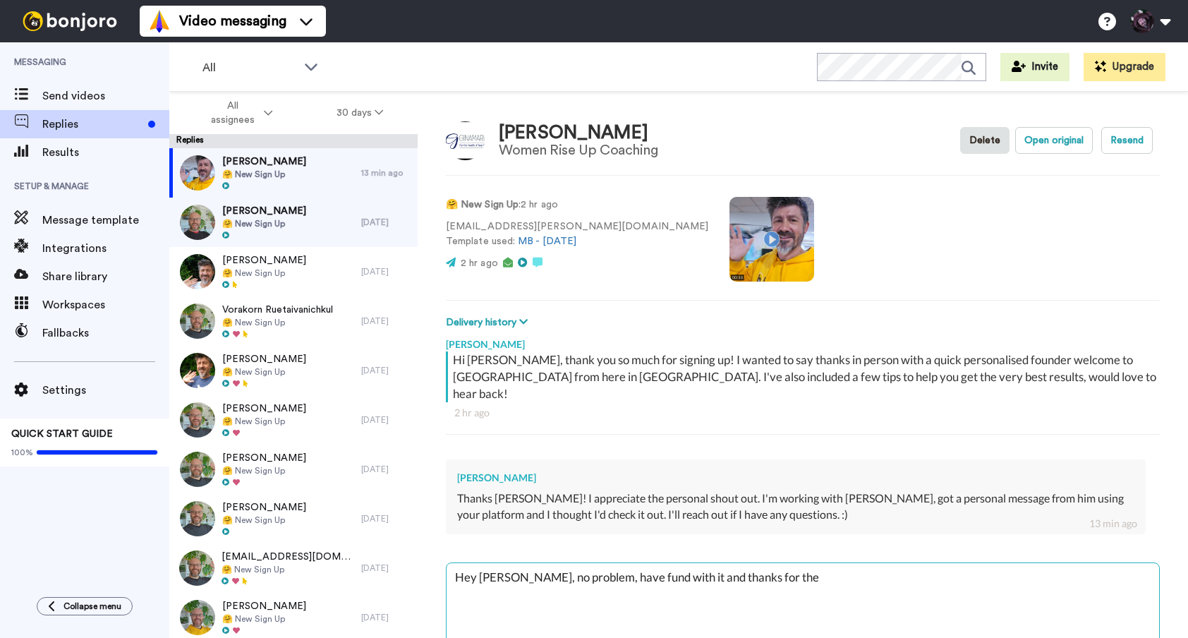
type textarea "x"
type textarea "Hey [PERSON_NAME], no problem, have fund with it and thanks for the re"
type textarea "x"
type textarea "Hey [PERSON_NAME], no problem, have fund with it and thanks for the rep"
type textarea "x"
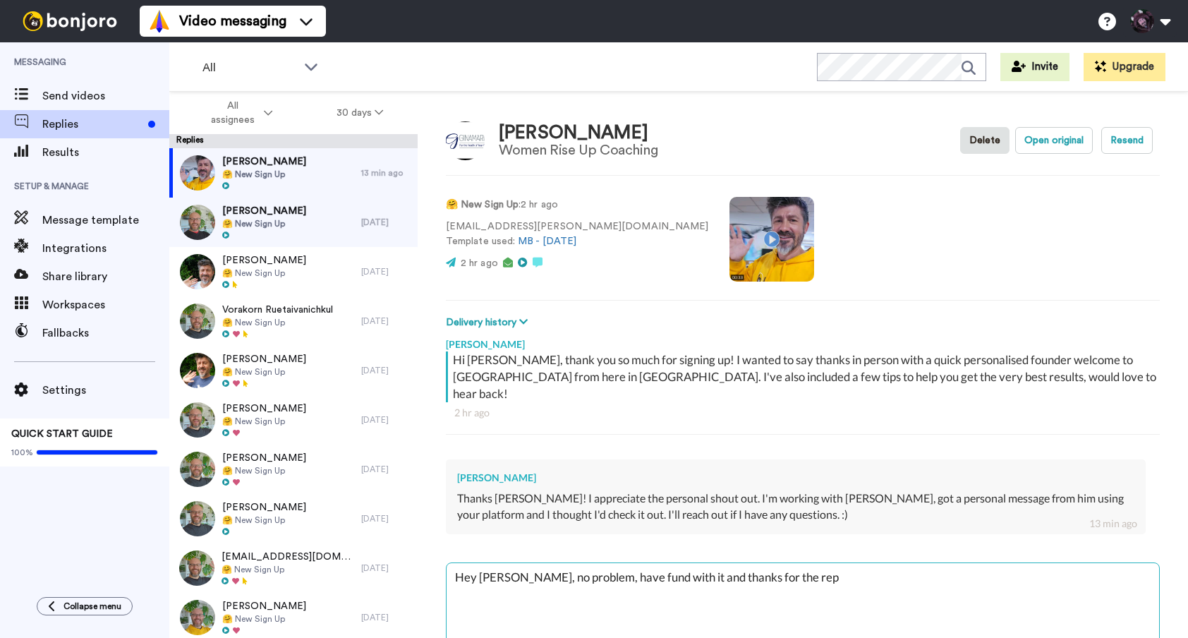
type textarea "Hey [PERSON_NAME], no problem, have fund with it and thanks for the repl"
type textarea "x"
type textarea "Hey [PERSON_NAME], no problem, have fund with it and thanks for the reply"
type textarea "x"
type textarea "Hey [PERSON_NAME], no problem, have fund with it and thanks for the reply!"
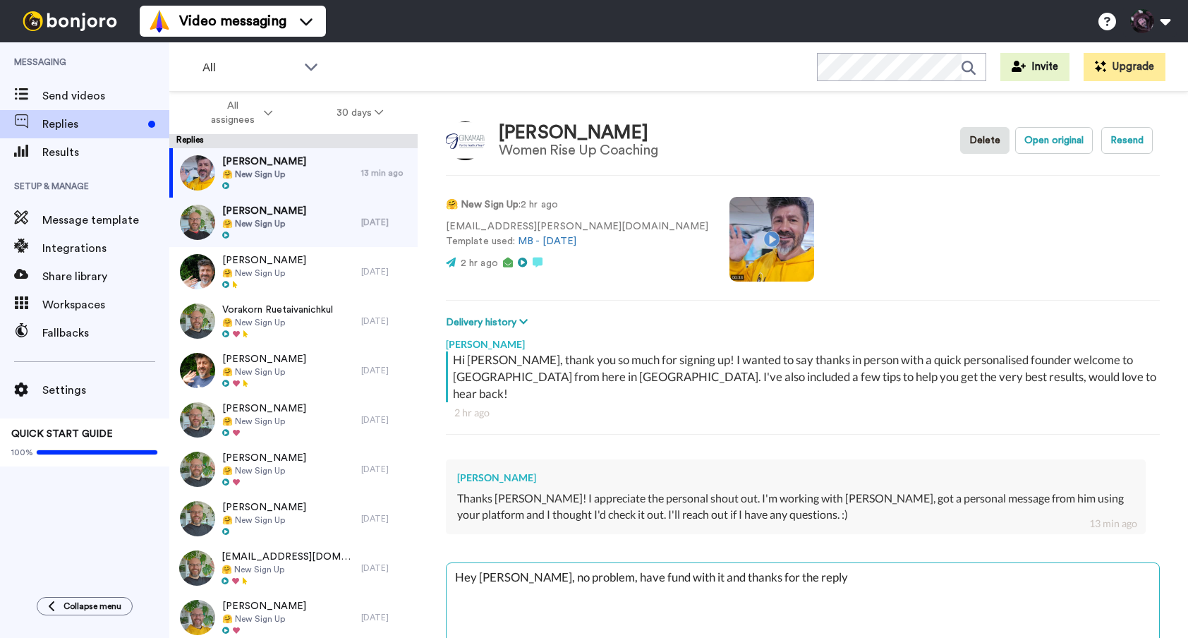
type textarea "x"
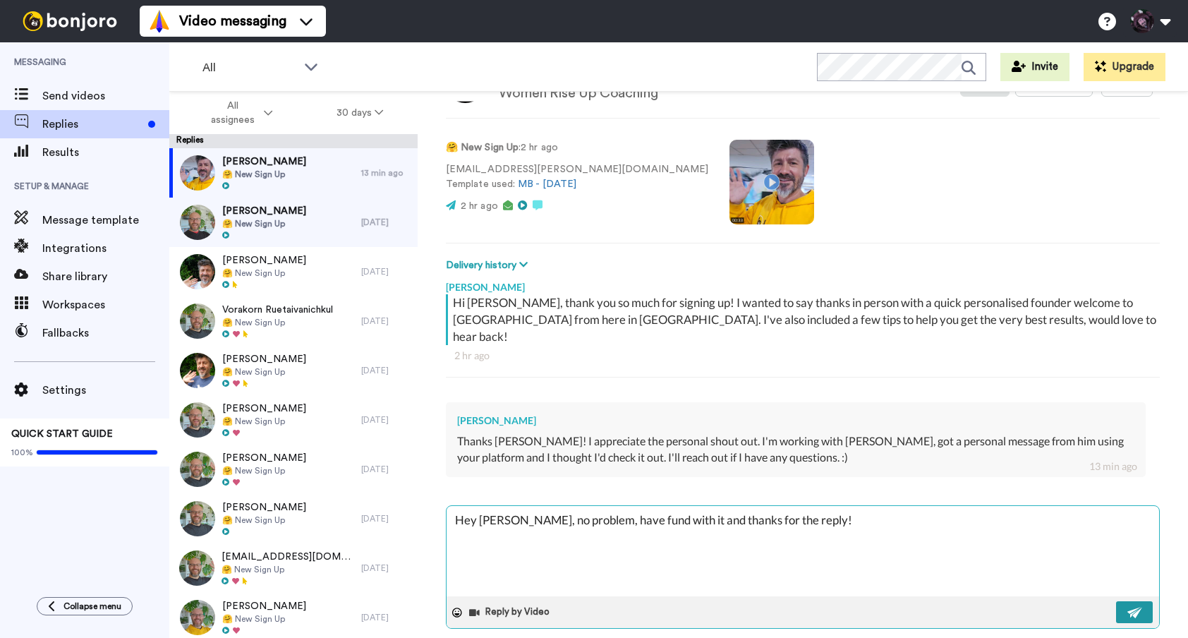
type textarea "Hey [PERSON_NAME], no problem, have fund with it and thanks for the reply!"
click at [1127, 607] on img at bounding box center [1135, 612] width 16 height 11
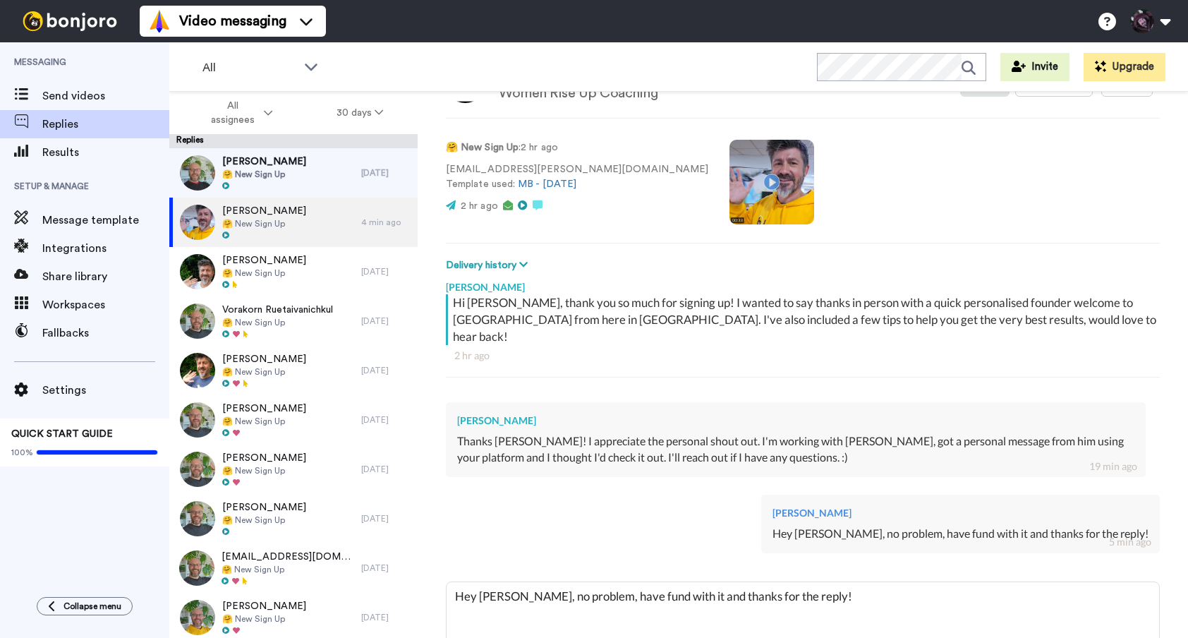
type textarea "x"
